Goal: Task Accomplishment & Management: Manage account settings

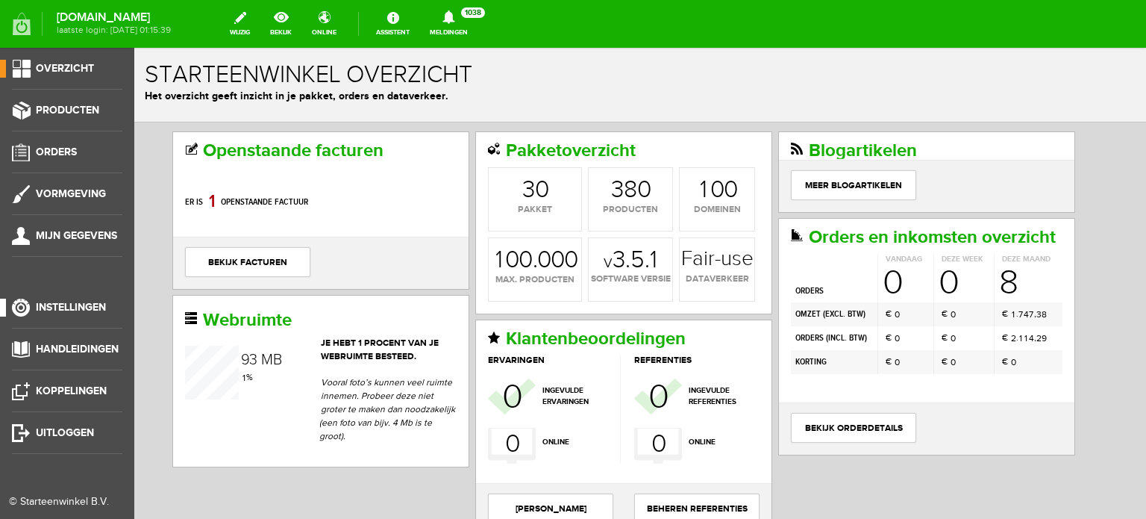
click at [104, 307] on span "Instellingen" at bounding box center [71, 307] width 70 height 13
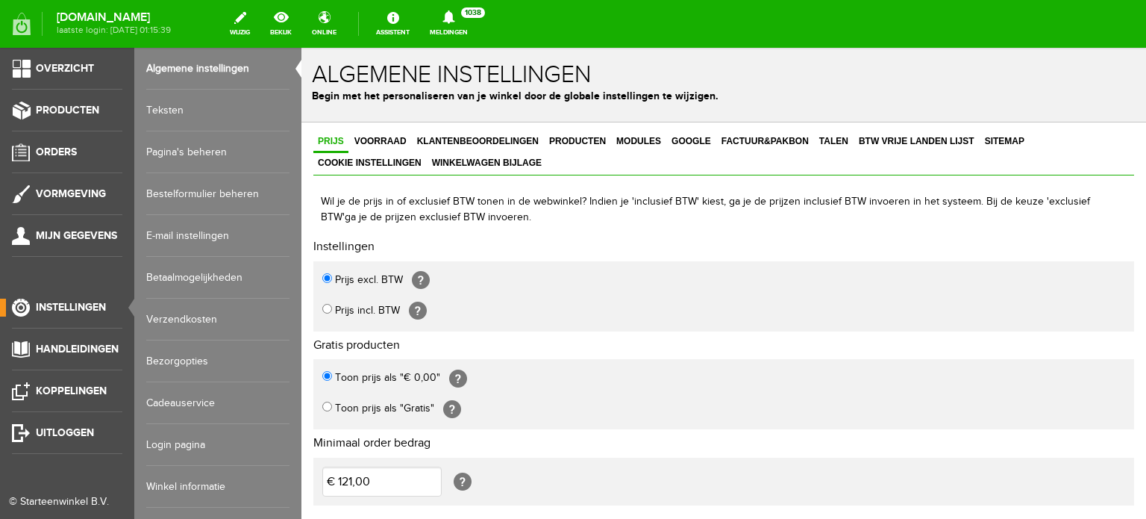
click at [181, 444] on link "Login pagina" at bounding box center [217, 445] width 143 height 42
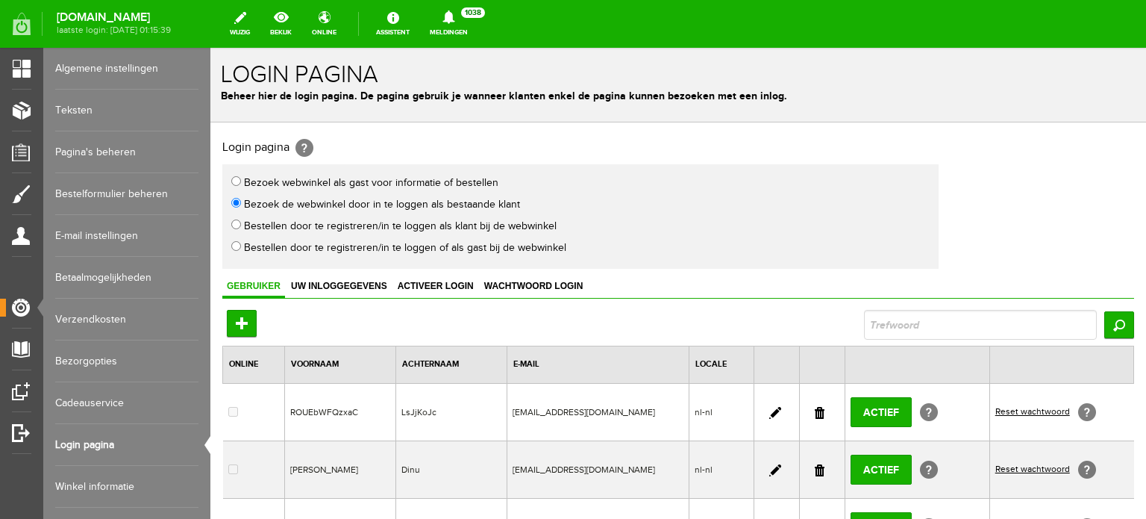
drag, startPoint x: 815, startPoint y: 407, endPoint x: 825, endPoint y: 95, distance: 312.1
click at [815, 407] on link at bounding box center [820, 413] width 10 height 12
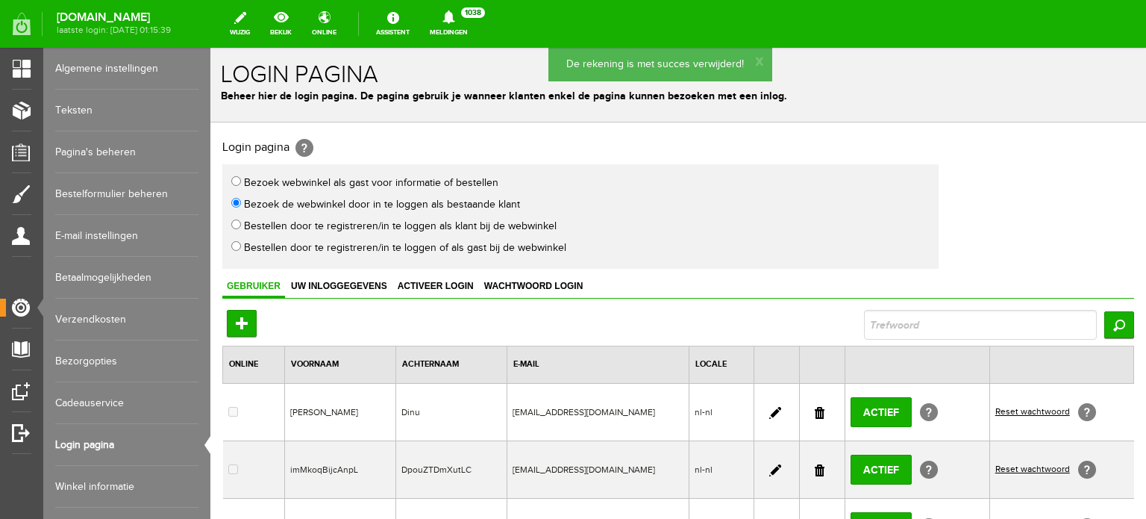
click at [817, 466] on link at bounding box center [820, 470] width 10 height 12
click at [815, 466] on link at bounding box center [820, 470] width 10 height 12
click at [769, 410] on link at bounding box center [775, 413] width 12 height 12
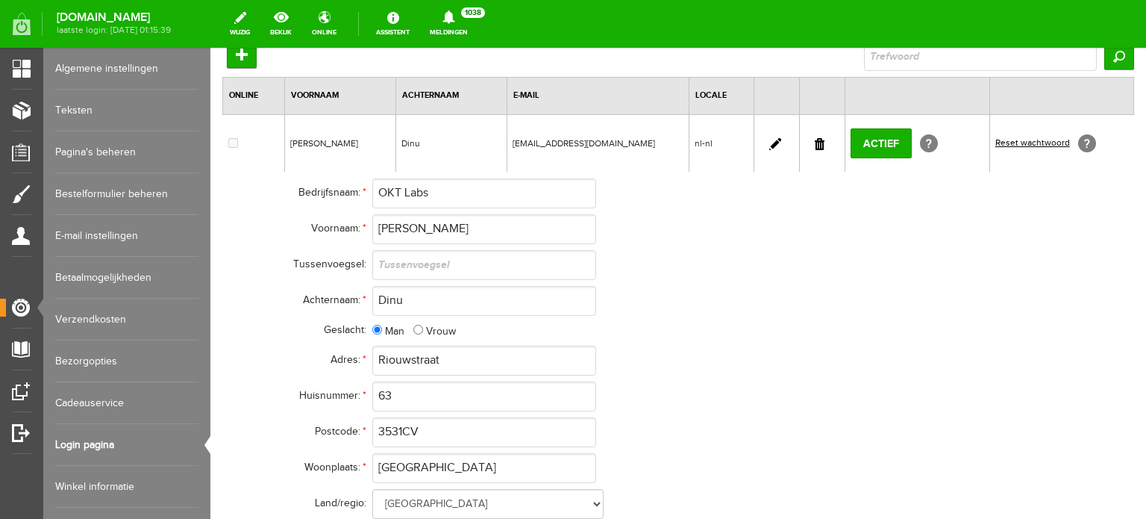
scroll to position [278, 0]
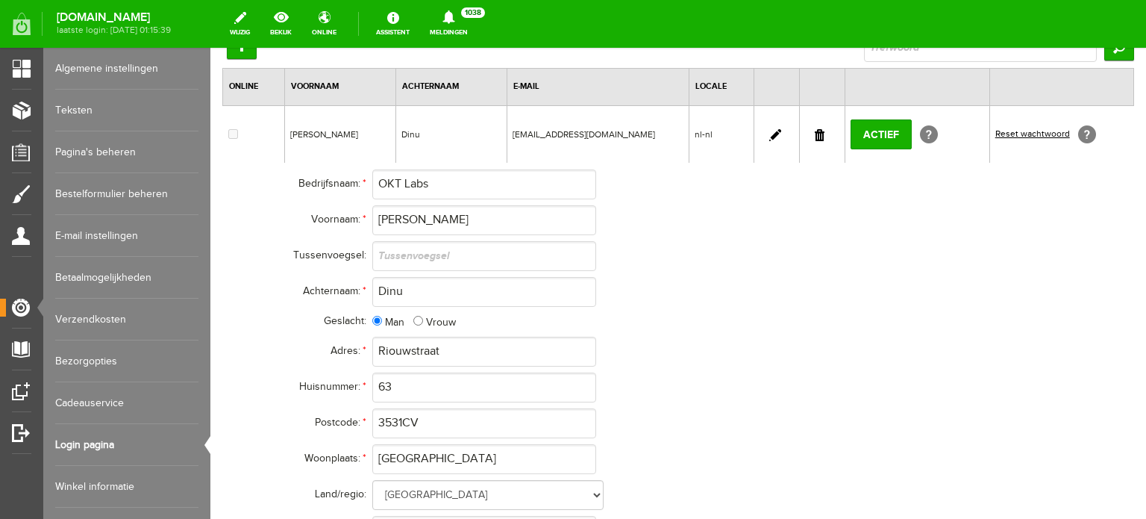
click at [815, 131] on link at bounding box center [820, 135] width 10 height 12
